Goal: Communication & Community: Answer question/provide support

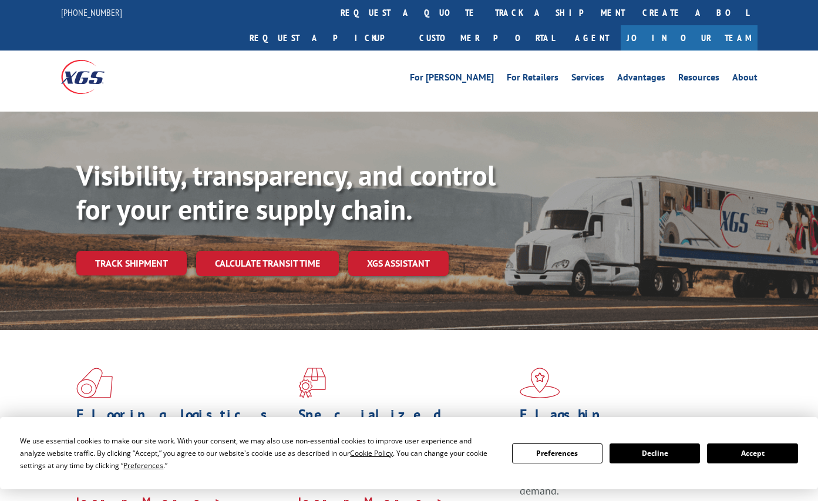
click at [130, 251] on div "Visibility, transparency, and control for your entire supply chain. Track shipm…" at bounding box center [447, 241] width 742 height 164
click at [124, 251] on link "Track shipment" at bounding box center [131, 263] width 110 height 25
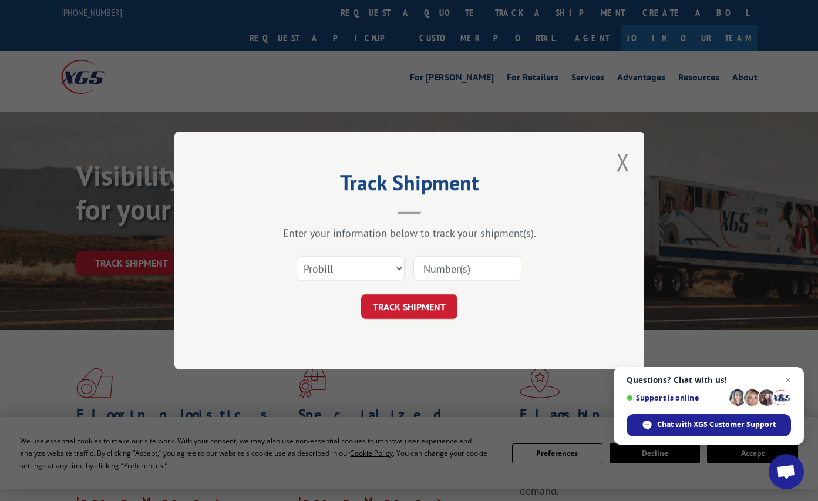
paste input "7022270"
type input "7022270"
click at [357, 279] on select "Select category... Probill BOL PO" at bounding box center [351, 268] width 108 height 25
select select "bol"
click at [297, 256] on select "Select category... Probill BOL PO" at bounding box center [351, 268] width 108 height 25
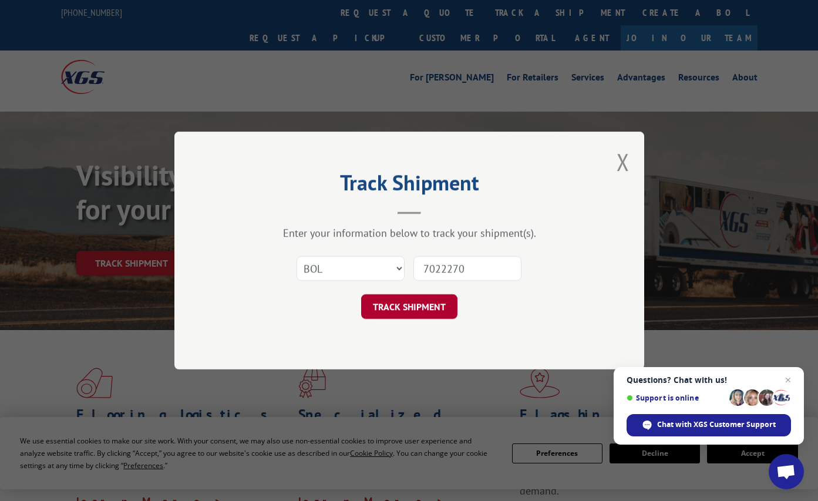
click at [404, 305] on button "TRACK SHIPMENT" at bounding box center [409, 306] width 96 height 25
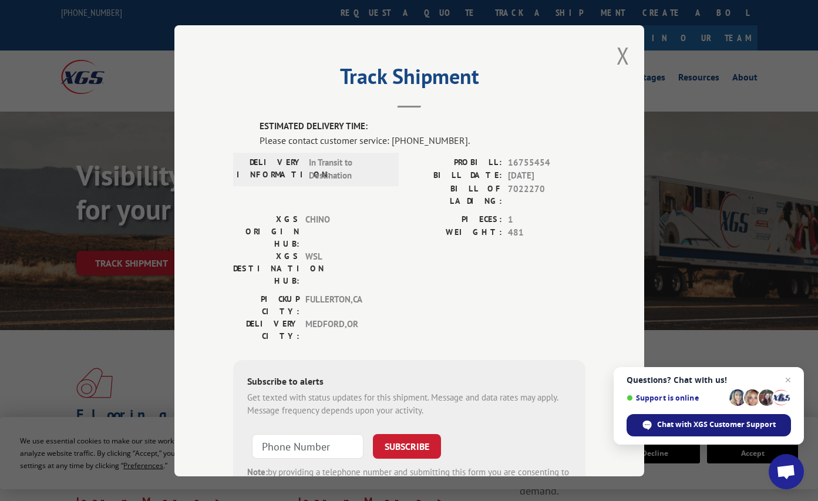
click at [716, 424] on span "Chat with XGS Customer Support" at bounding box center [716, 424] width 119 height 11
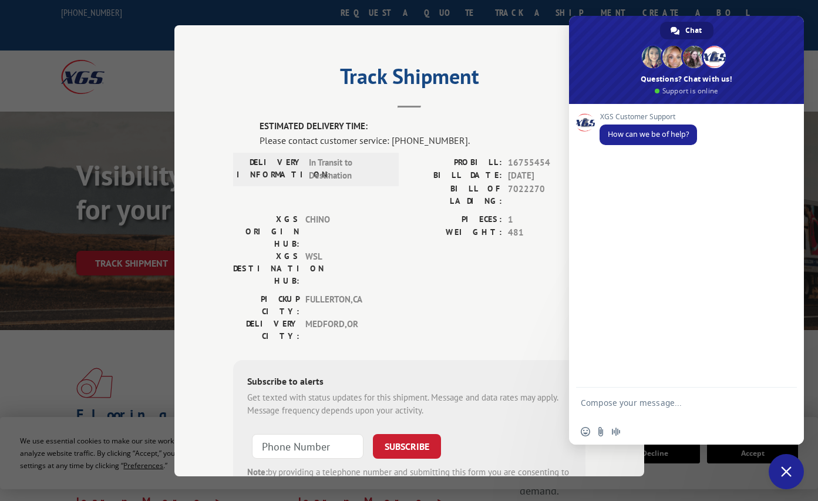
click at [593, 407] on textarea "Compose your message..." at bounding box center [674, 408] width 186 height 21
type textarea "eta to [PERSON_NAME] in [GEOGRAPHIC_DATA], [US_STATE]... 16755454 carpet."
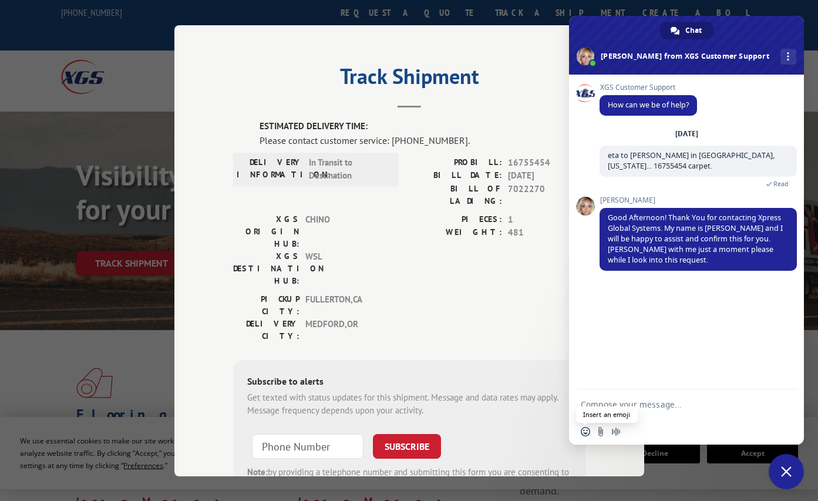
click at [583, 431] on span "Insert an emoji" at bounding box center [585, 431] width 9 height 9
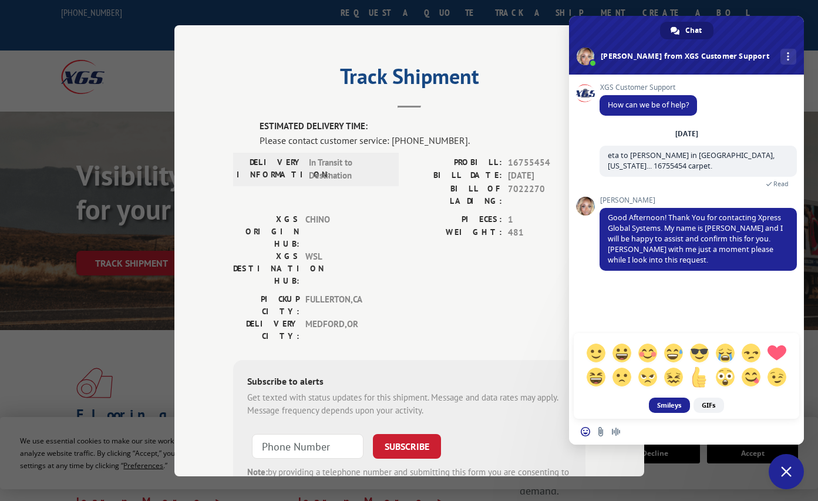
click at [701, 380] on span at bounding box center [699, 377] width 21 height 21
type textarea "[+1]"
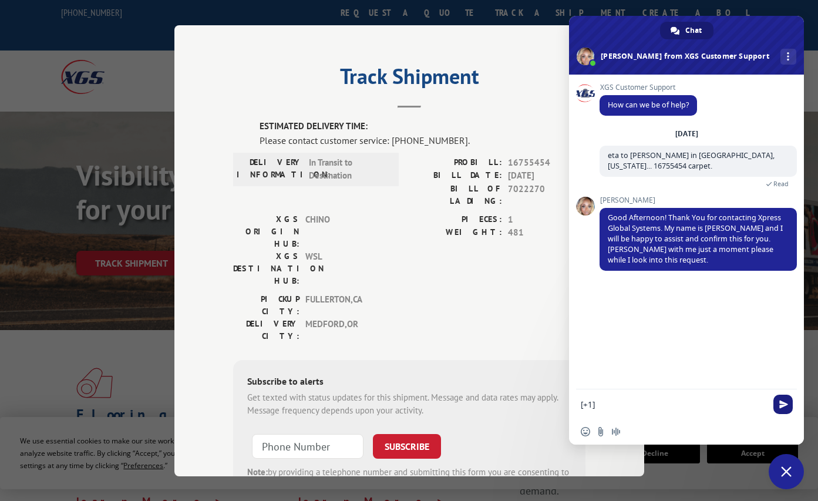
click at [781, 402] on span "Send" at bounding box center [784, 404] width 9 height 9
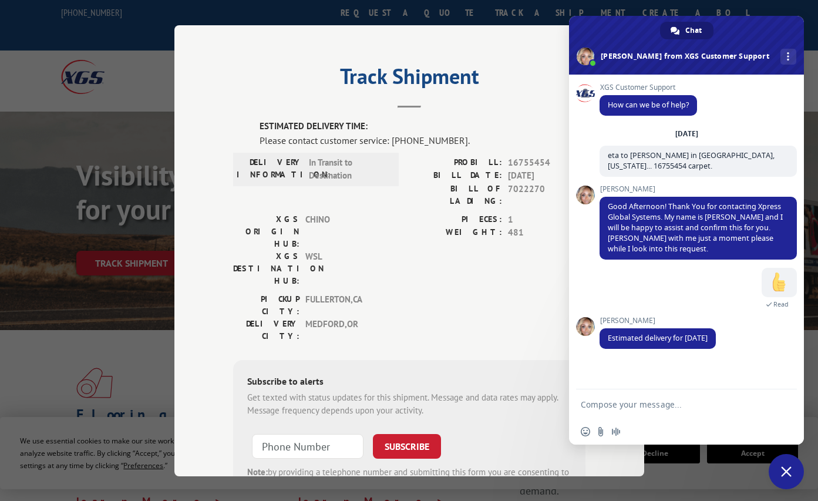
click at [629, 405] on textarea "Compose your message..." at bounding box center [674, 405] width 186 height 11
type textarea "you're the best. thank you and signing out."
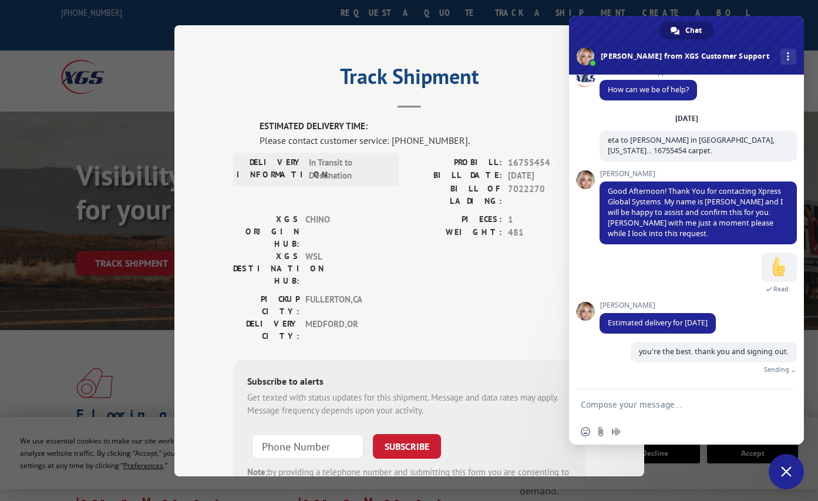
scroll to position [2, 0]
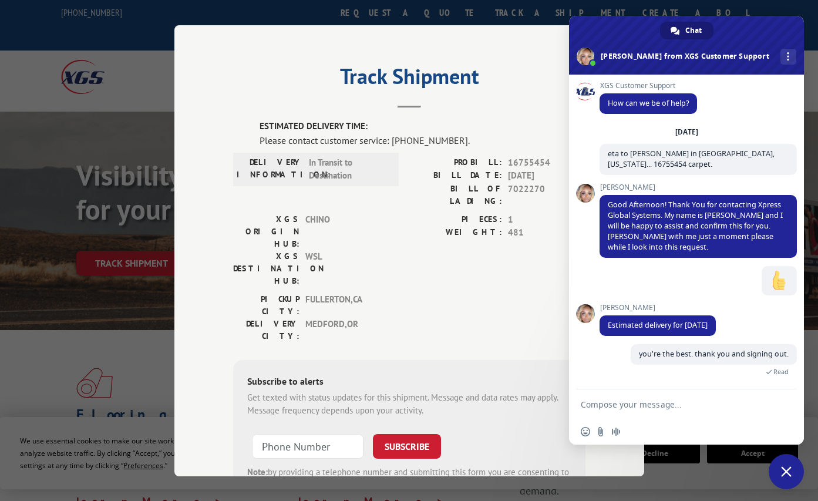
click at [779, 472] on span "Close chat" at bounding box center [786, 471] width 35 height 35
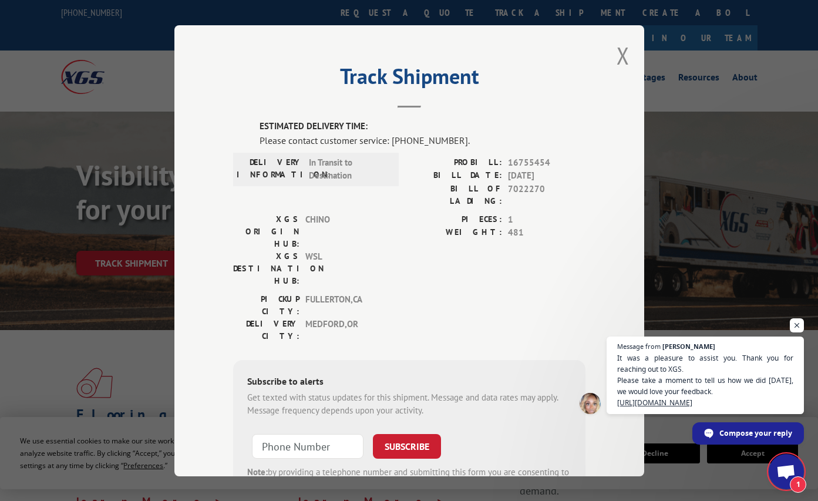
scroll to position [120, 0]
